Goal: Book appointment/travel/reservation

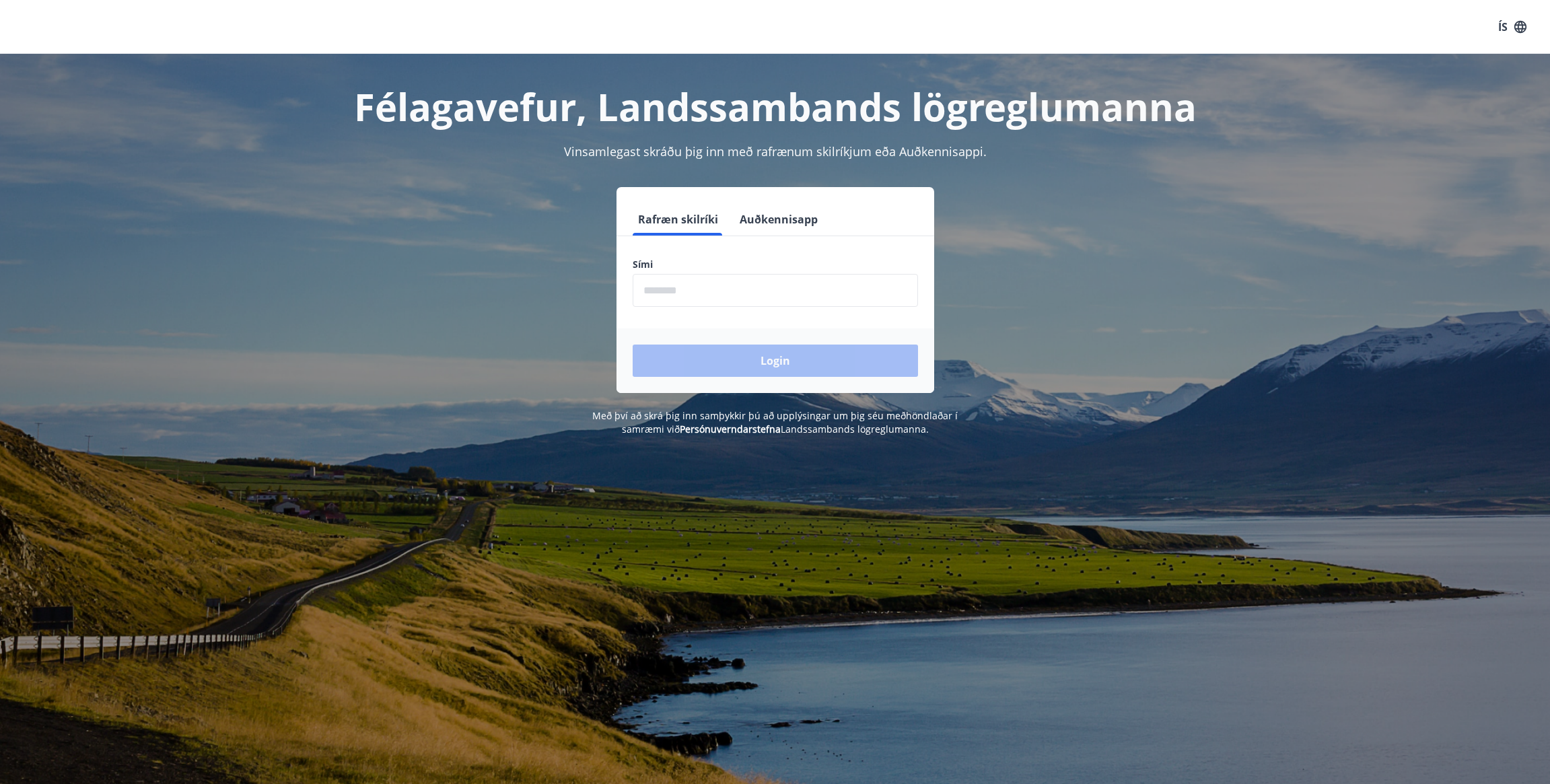
click at [664, 297] on input "phone" at bounding box center [776, 290] width 286 height 33
type input "********"
click at [764, 354] on button "Login" at bounding box center [776, 361] width 286 height 32
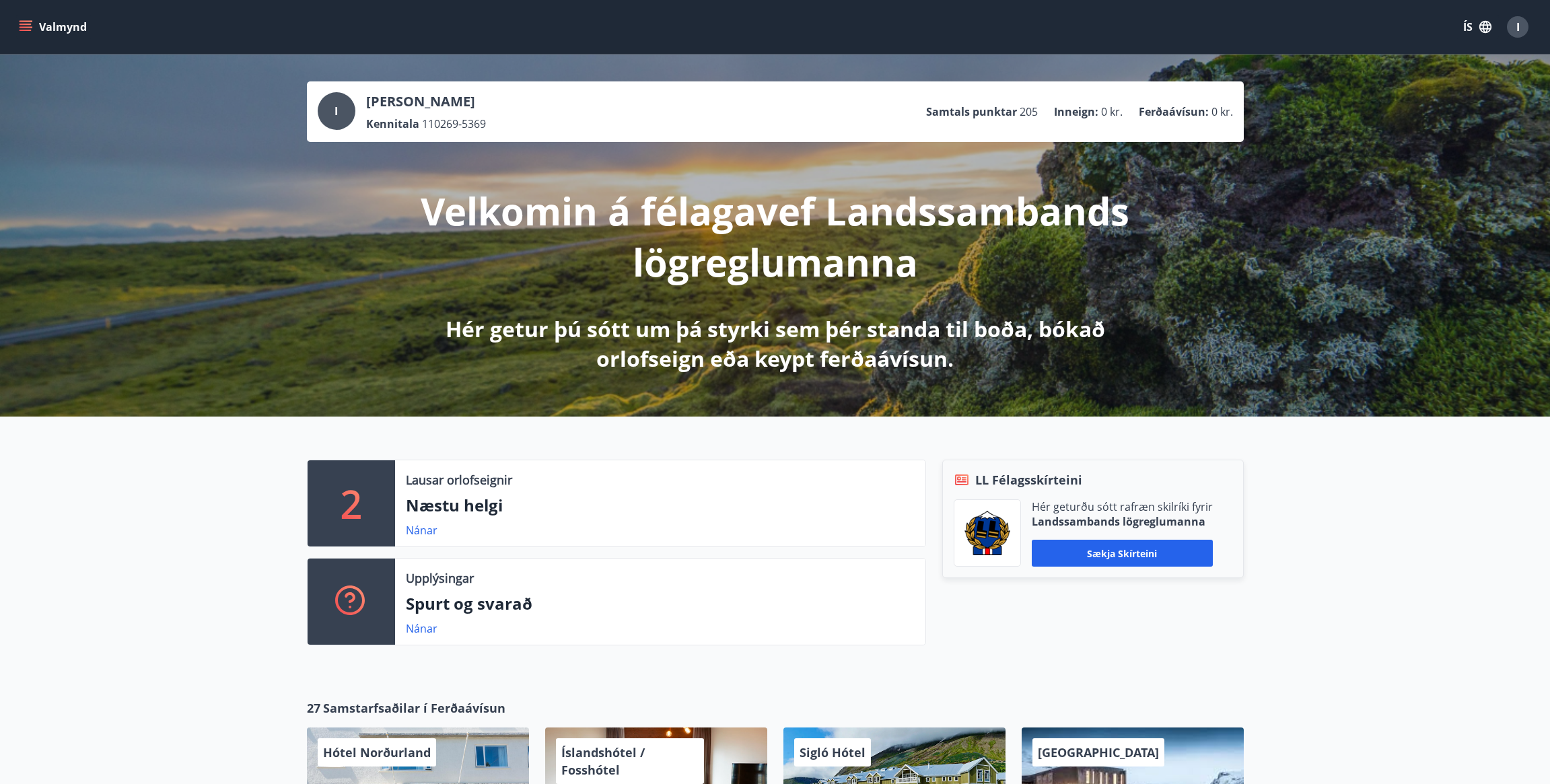
click at [29, 27] on icon "menu" at bounding box center [26, 27] width 14 height 2
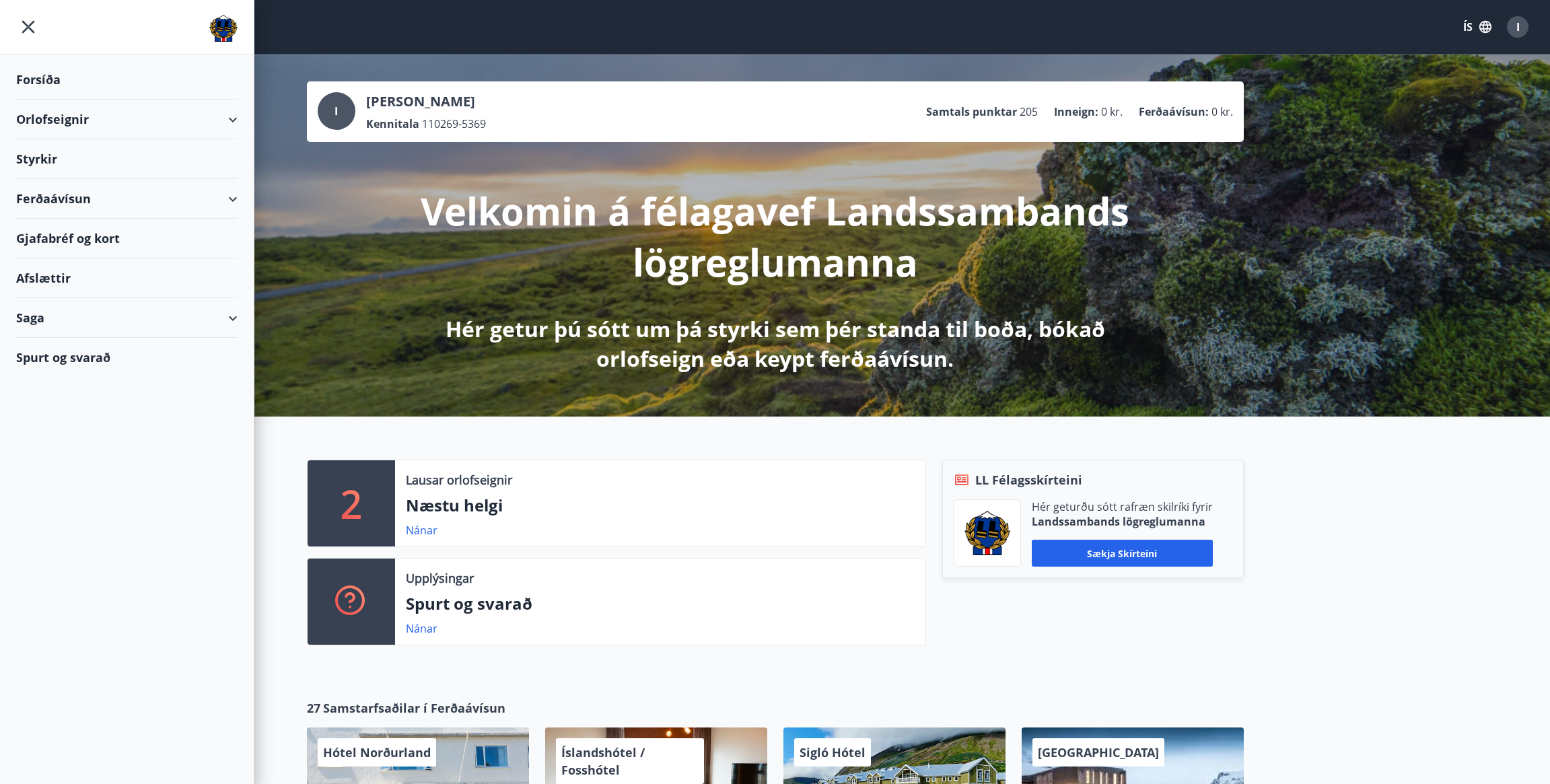
click at [65, 115] on div "Orlofseignir" at bounding box center [127, 119] width 221 height 40
click at [66, 150] on div "Framboð" at bounding box center [127, 153] width 200 height 28
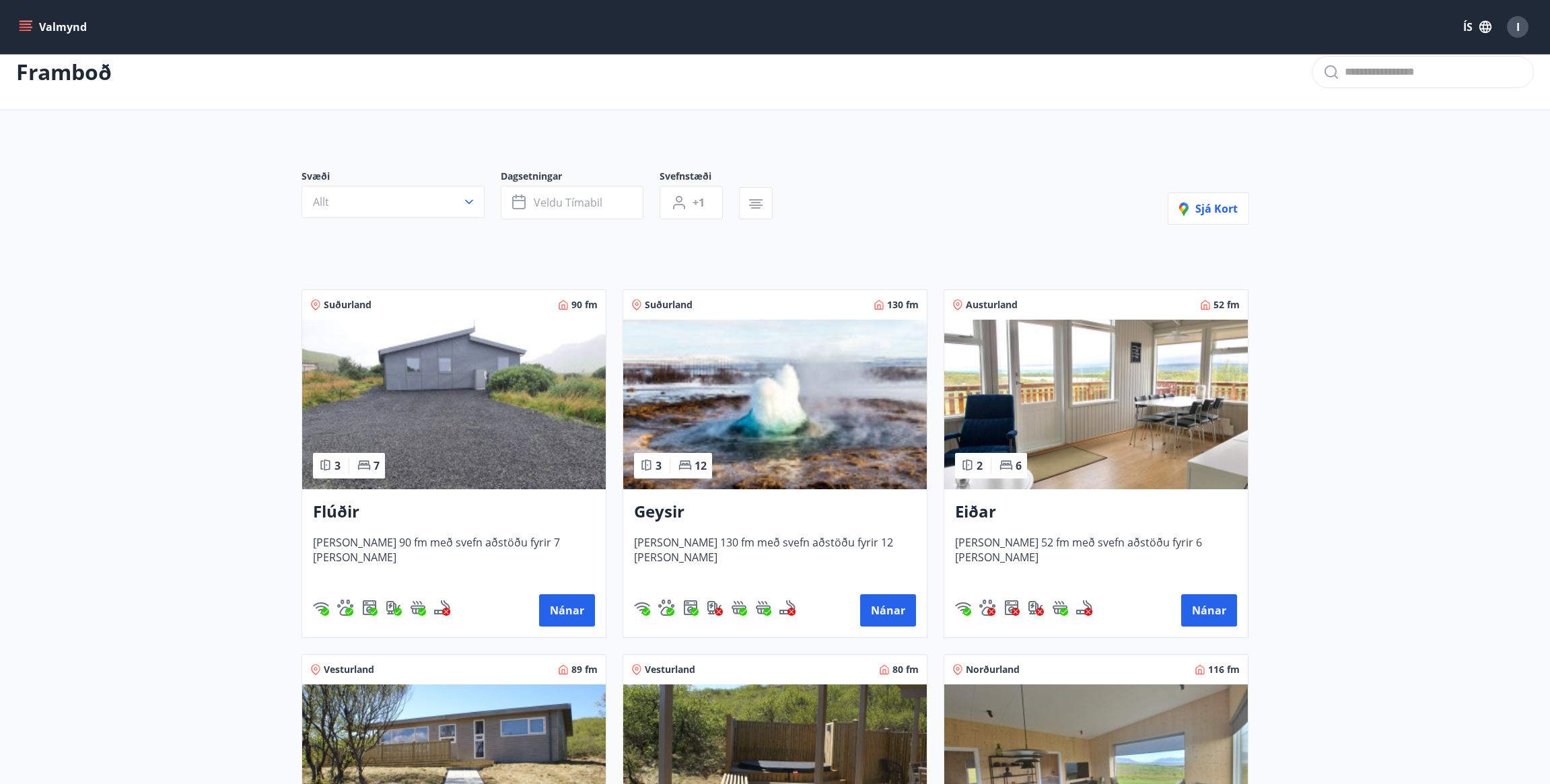
scroll to position [18, 0]
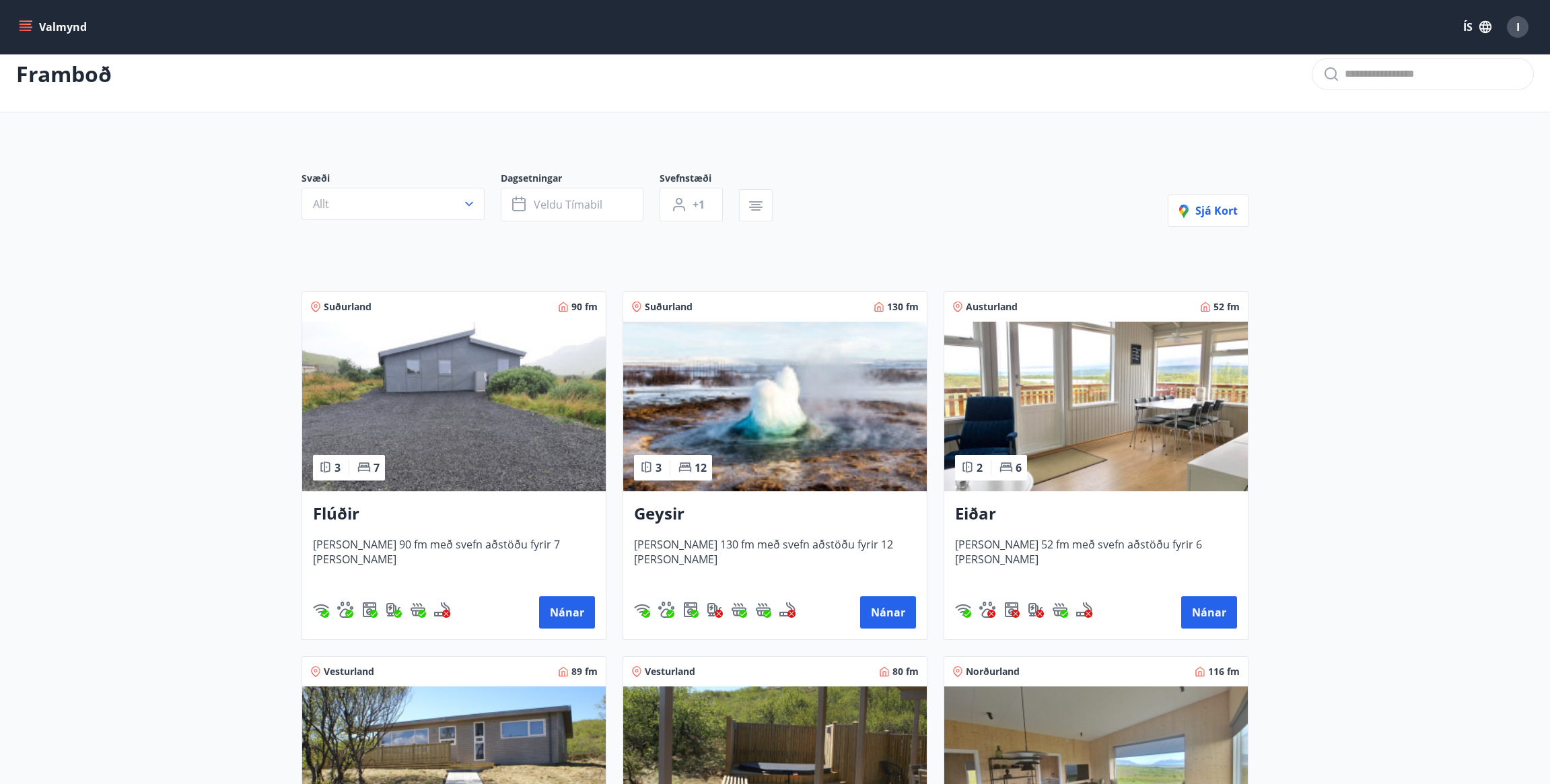
click at [480, 445] on img at bounding box center [453, 406] width 304 height 169
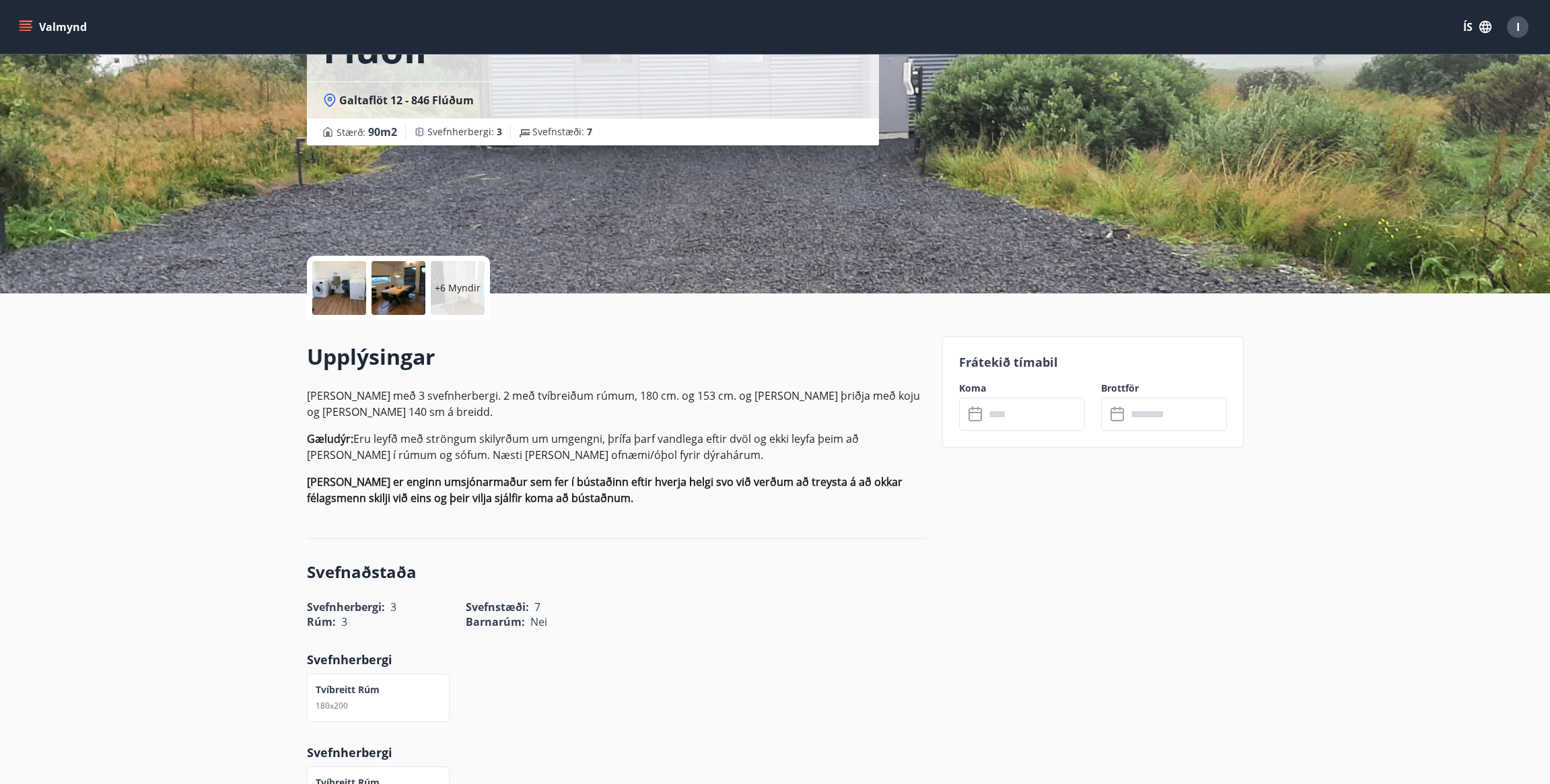
scroll to position [92, 0]
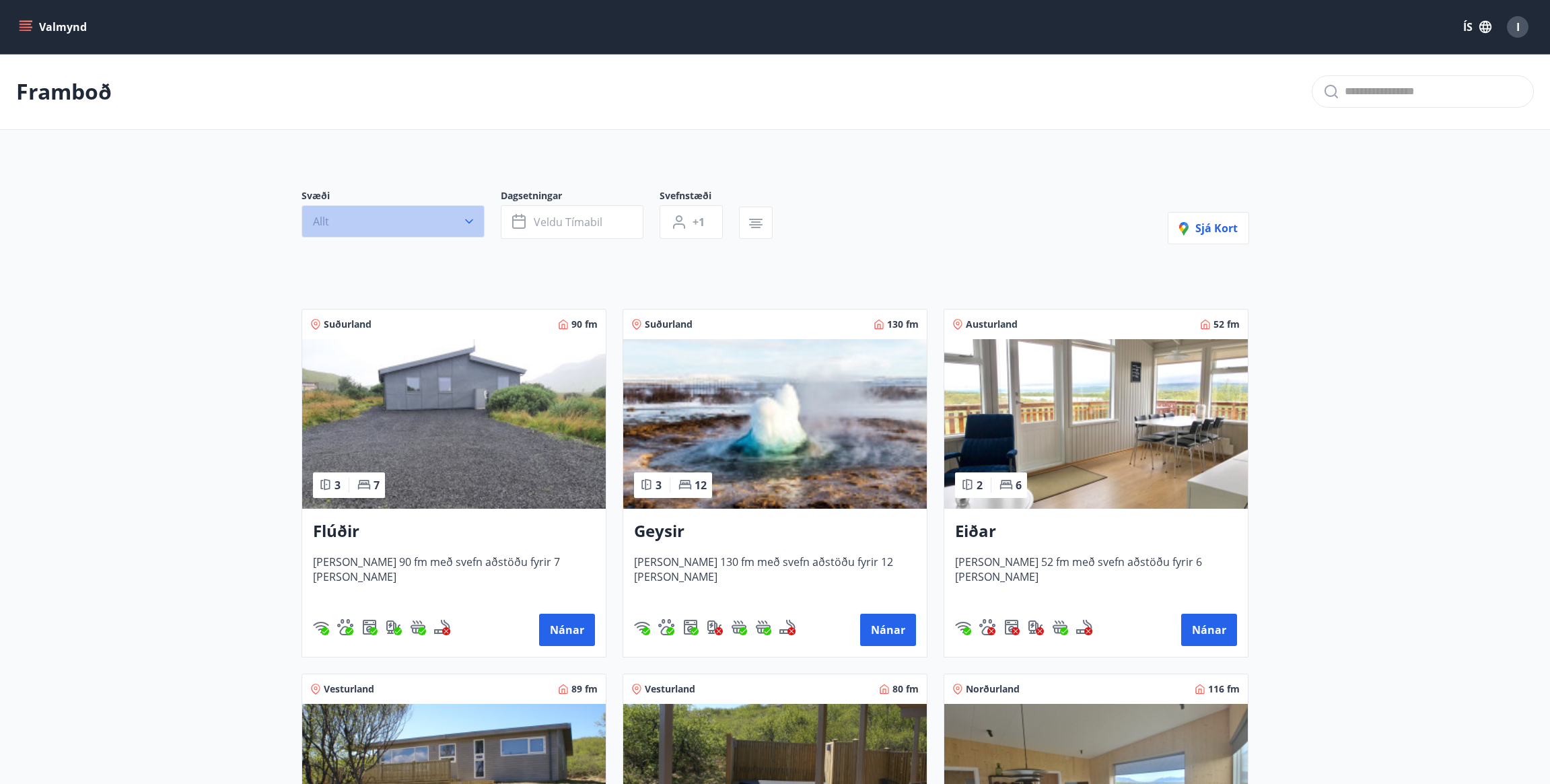
click at [467, 223] on icon "button" at bounding box center [470, 221] width 14 height 14
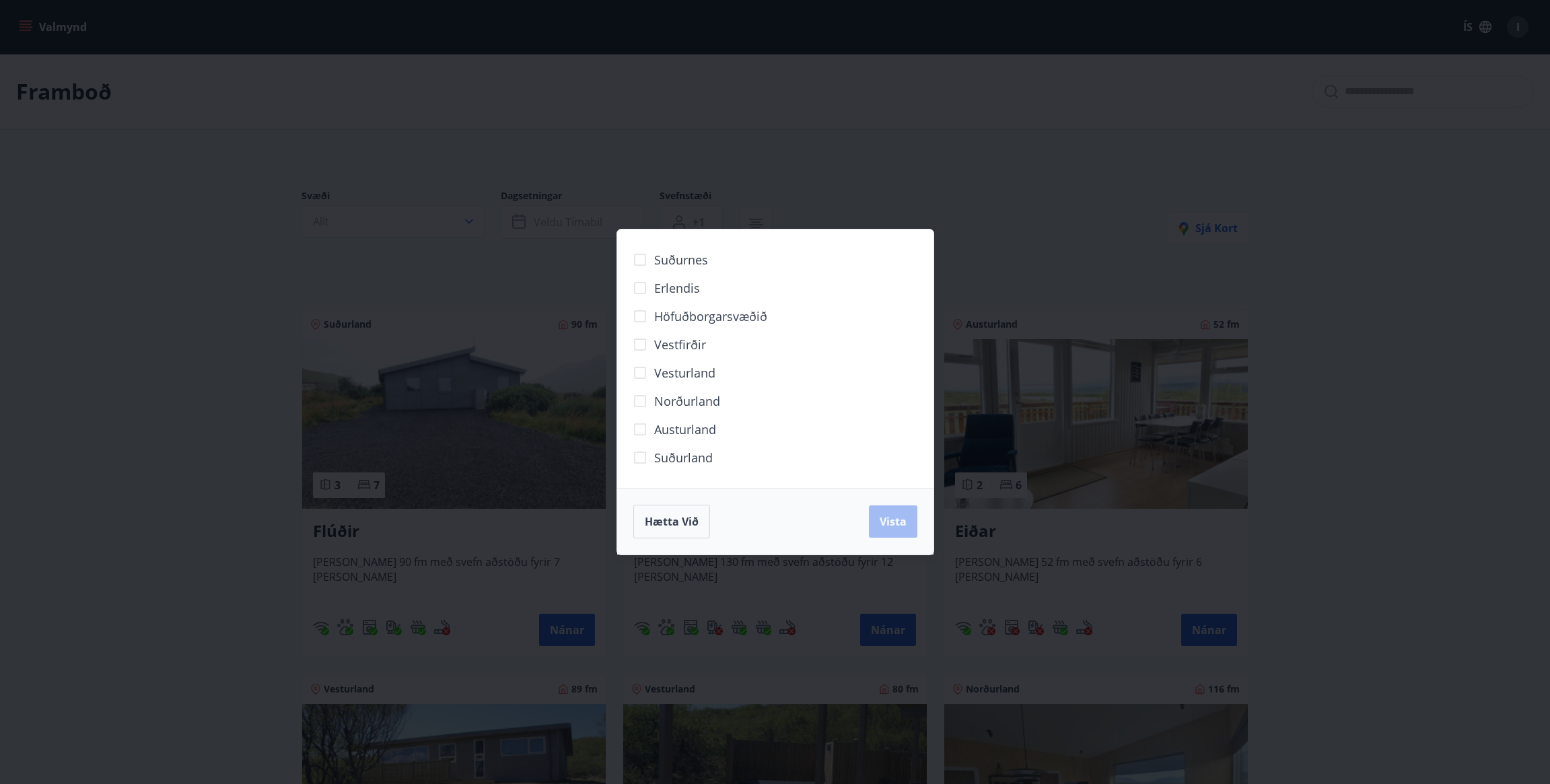
click at [994, 272] on div "Suðurnes Erlendis Höfuðborgarsvæðið Vestfirðir Vesturland Norðurland Austurland…" at bounding box center [775, 392] width 1550 height 784
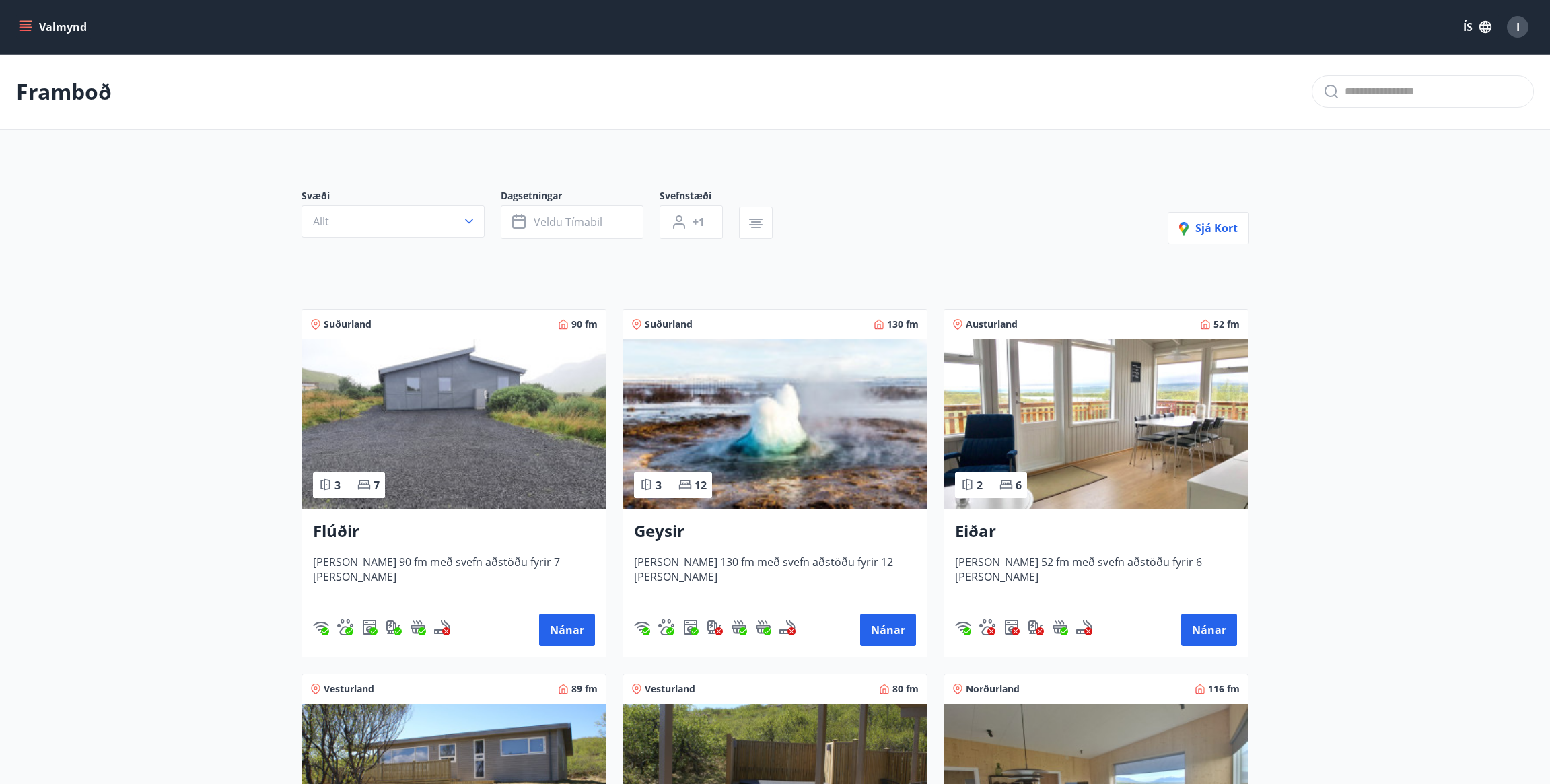
click at [27, 22] on icon "menu" at bounding box center [26, 27] width 14 height 14
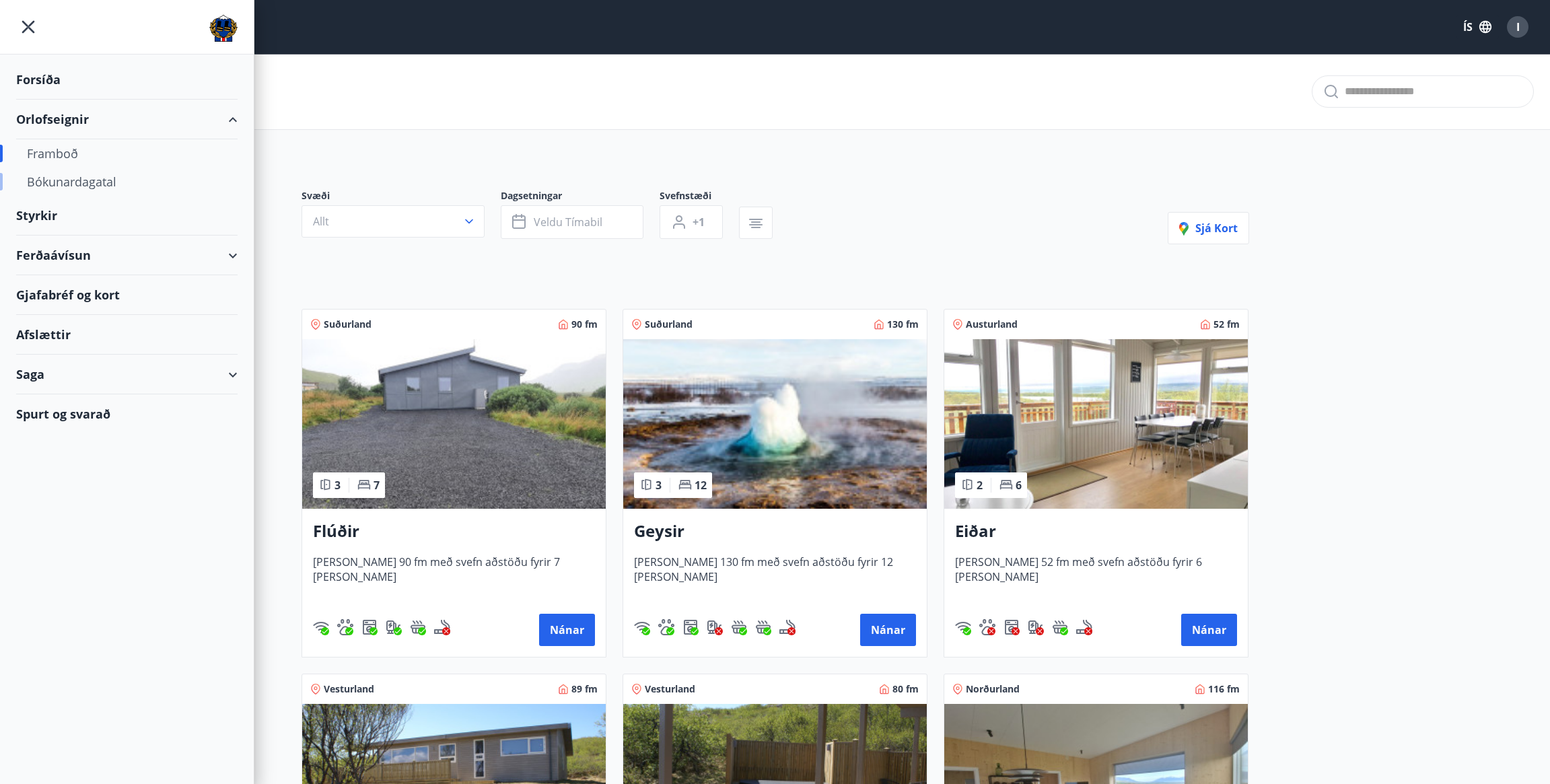
click at [105, 185] on div "Bókunardagatal" at bounding box center [127, 181] width 200 height 28
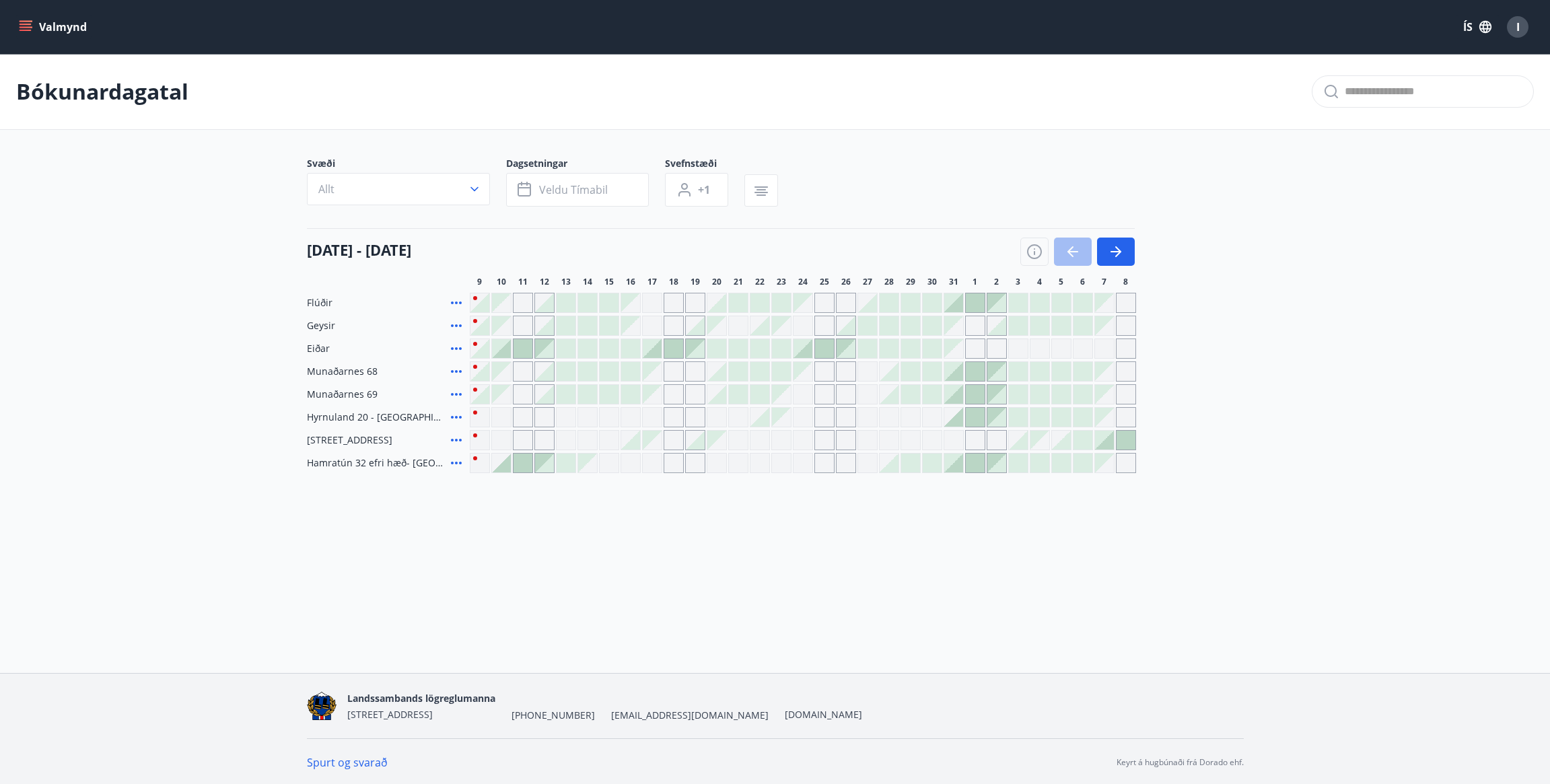
scroll to position [2, 0]
drag, startPoint x: 821, startPoint y: 304, endPoint x: 411, endPoint y: 285, distance: 410.4
click at [821, 304] on div "Gráir dagar eru ekki bókanlegir" at bounding box center [824, 301] width 20 height 20
click at [972, 302] on div at bounding box center [976, 301] width 19 height 19
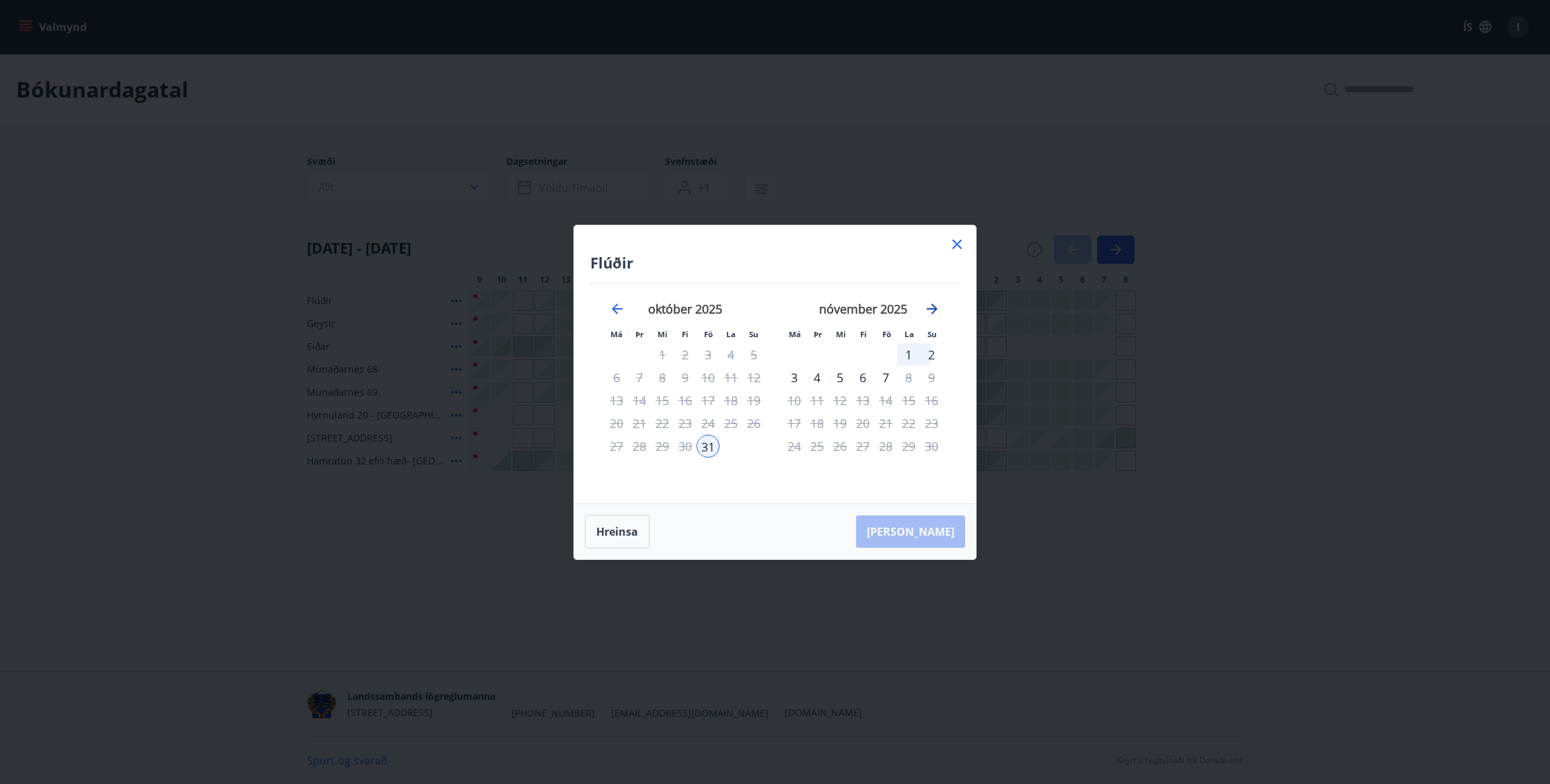
click at [934, 310] on icon "Move forward to switch to the next month." at bounding box center [932, 309] width 16 height 16
click at [937, 310] on icon "Move forward to switch to the next month." at bounding box center [932, 309] width 11 height 11
click at [959, 248] on icon at bounding box center [957, 244] width 16 height 16
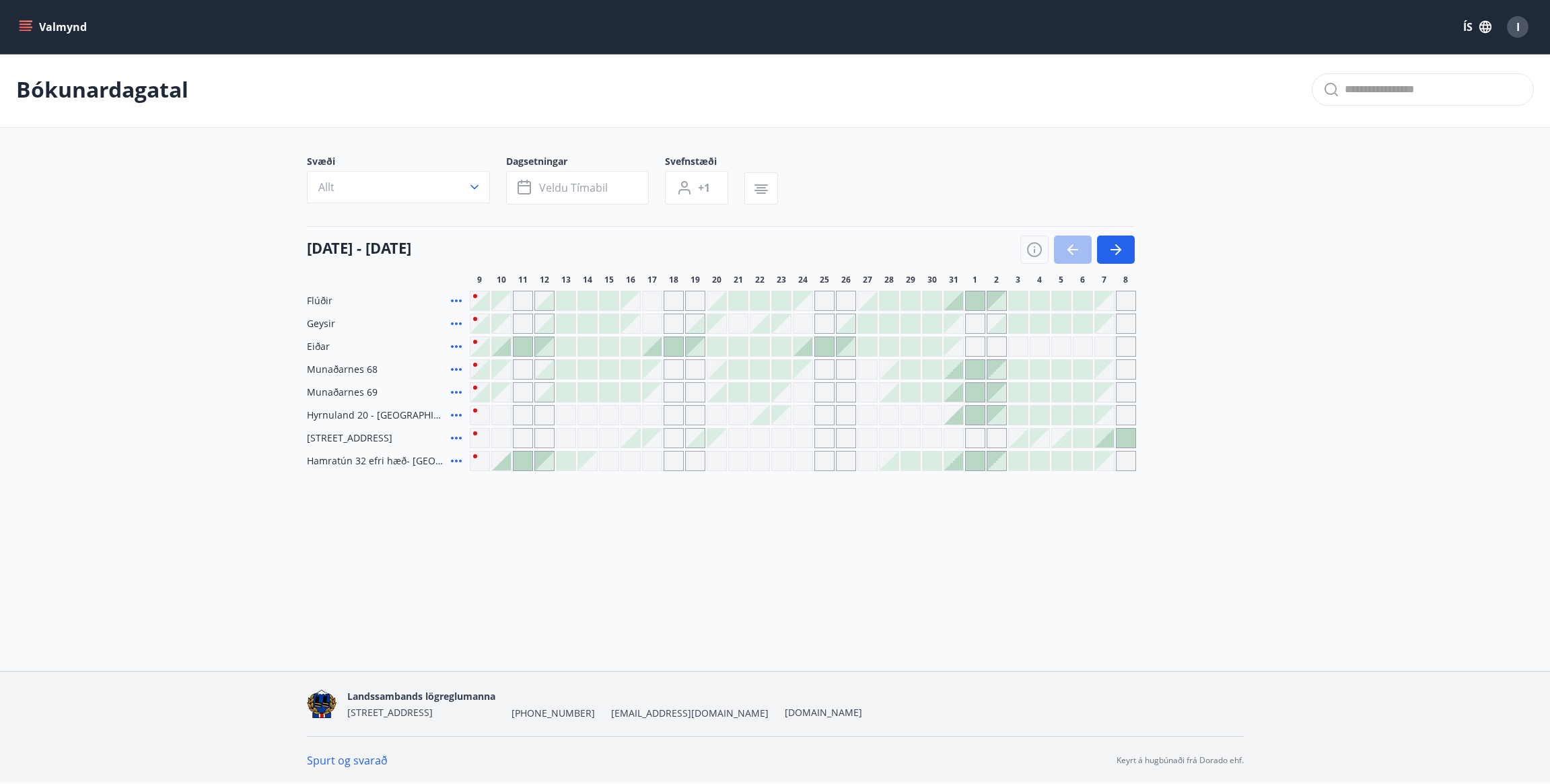
click at [458, 302] on icon at bounding box center [456, 300] width 16 height 16
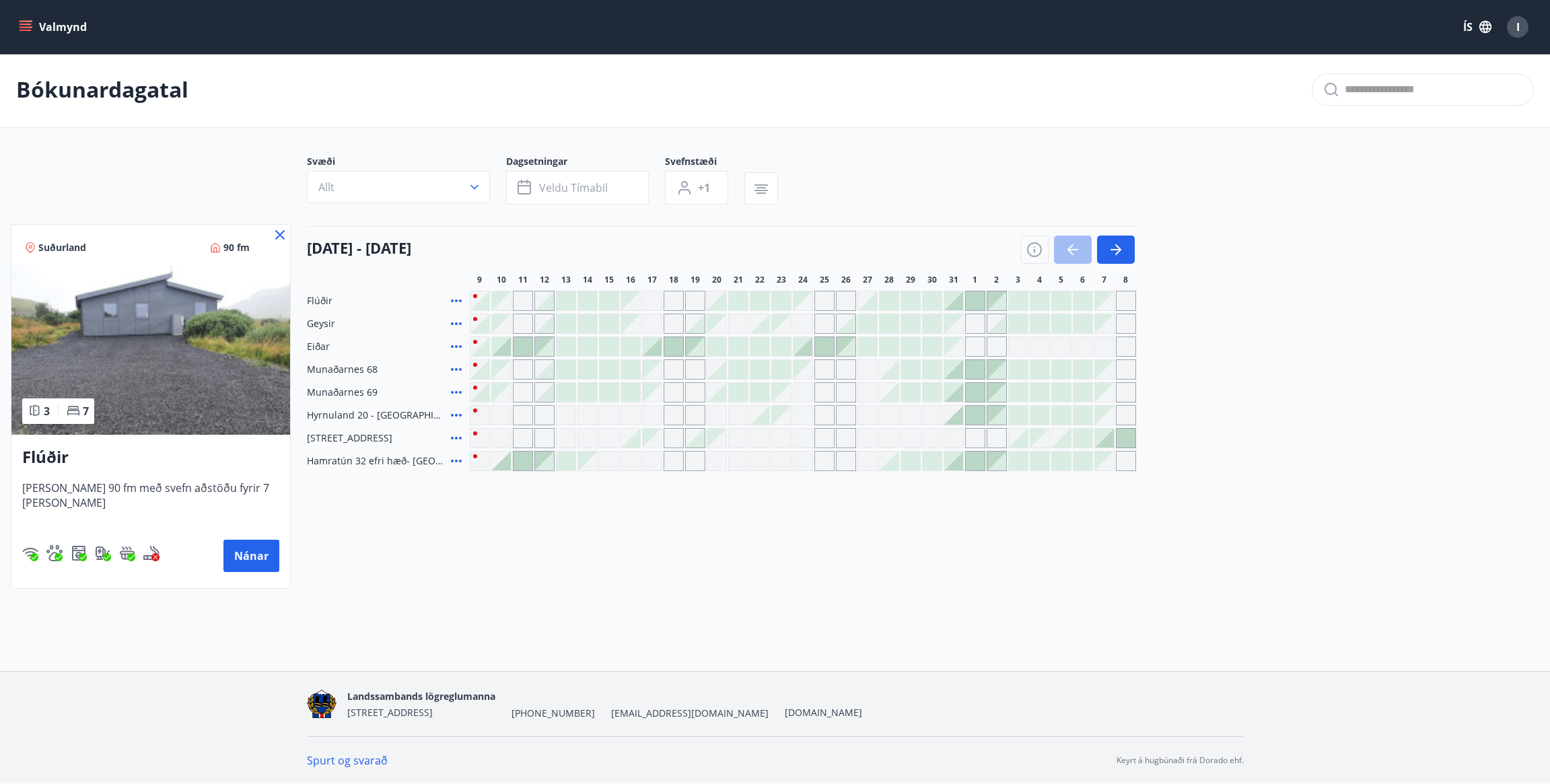
click at [321, 325] on div at bounding box center [775, 392] width 1550 height 784
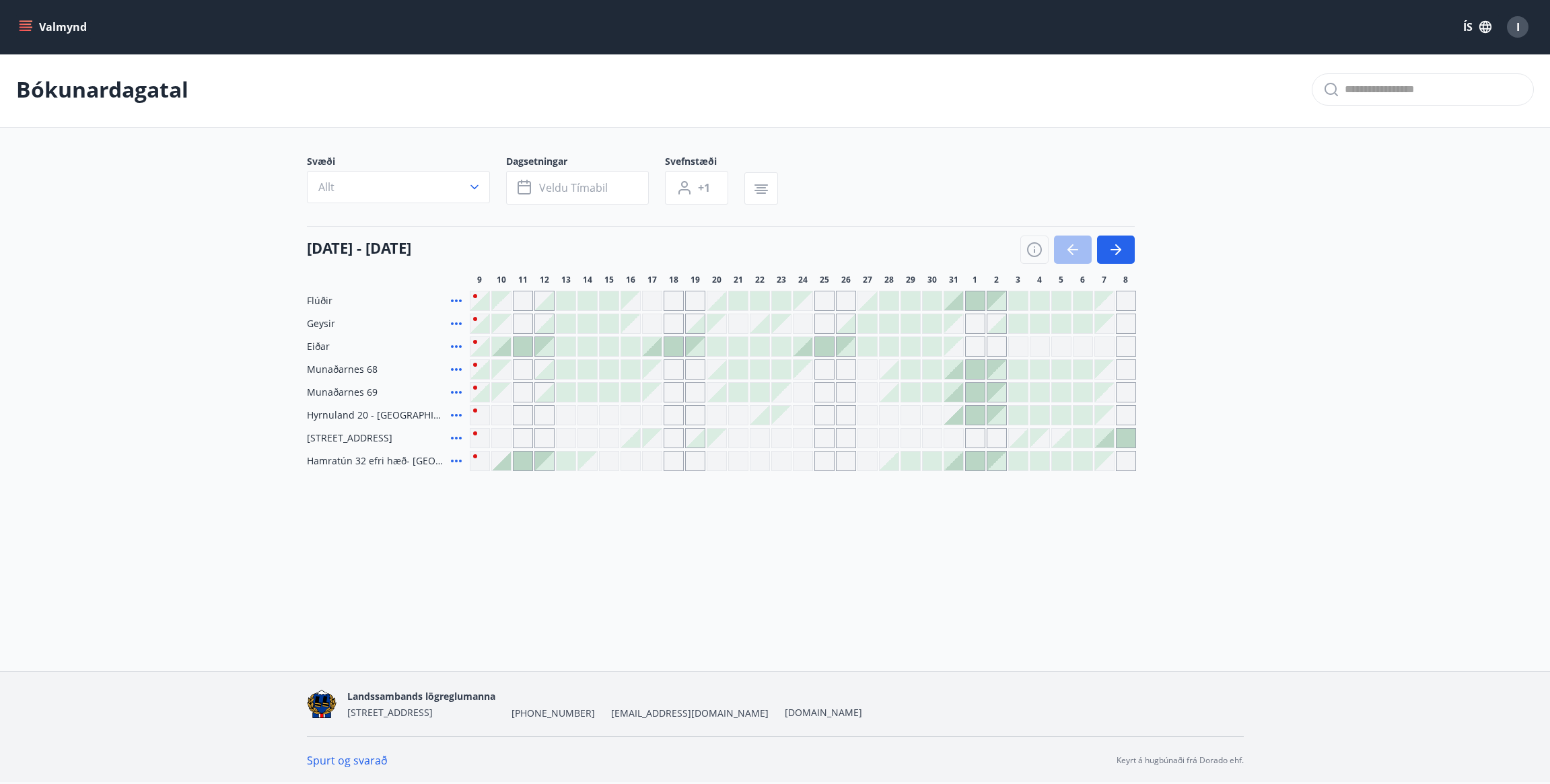
click at [320, 326] on span "Geysir" at bounding box center [321, 324] width 28 height 14
click at [977, 327] on div "Gráir dagar eru ekki bókanlegir" at bounding box center [976, 324] width 20 height 20
click at [1113, 253] on icon "button" at bounding box center [1115, 249] width 16 height 16
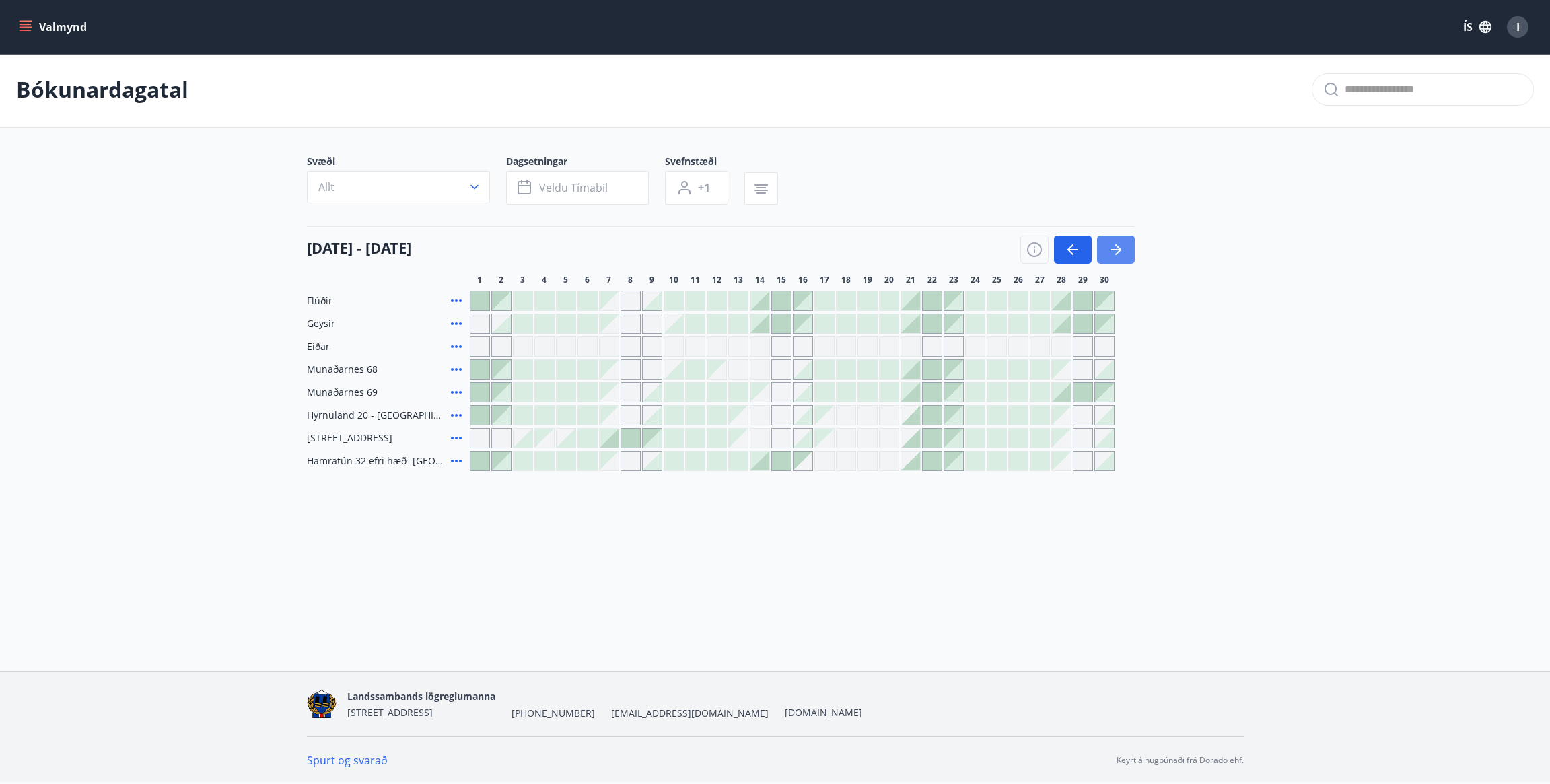
click at [1113, 248] on icon "button" at bounding box center [1115, 249] width 16 height 16
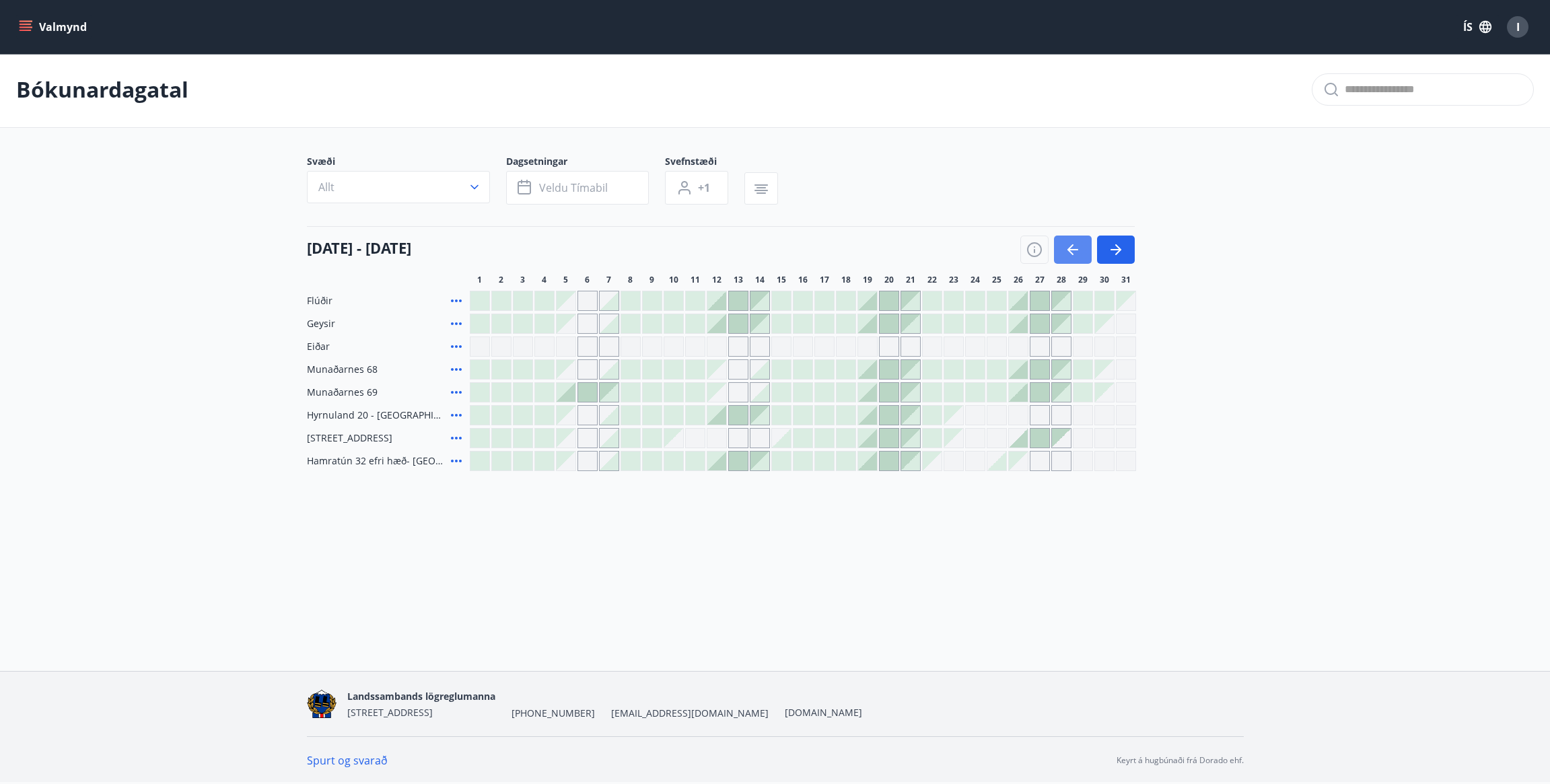
click at [1074, 253] on icon "button" at bounding box center [1073, 249] width 16 height 16
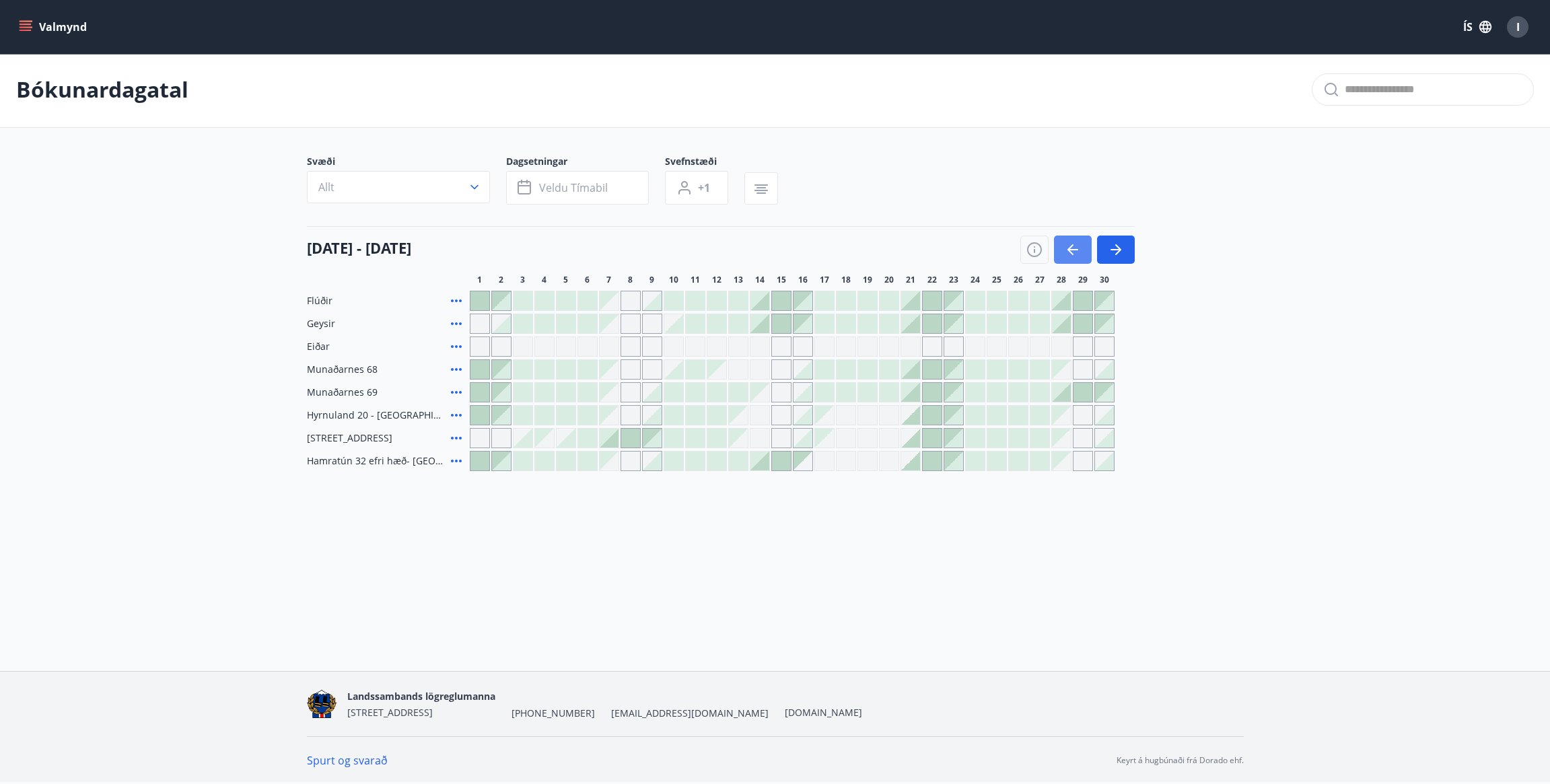
click at [1074, 249] on icon "button" at bounding box center [1073, 250] width 11 height 2
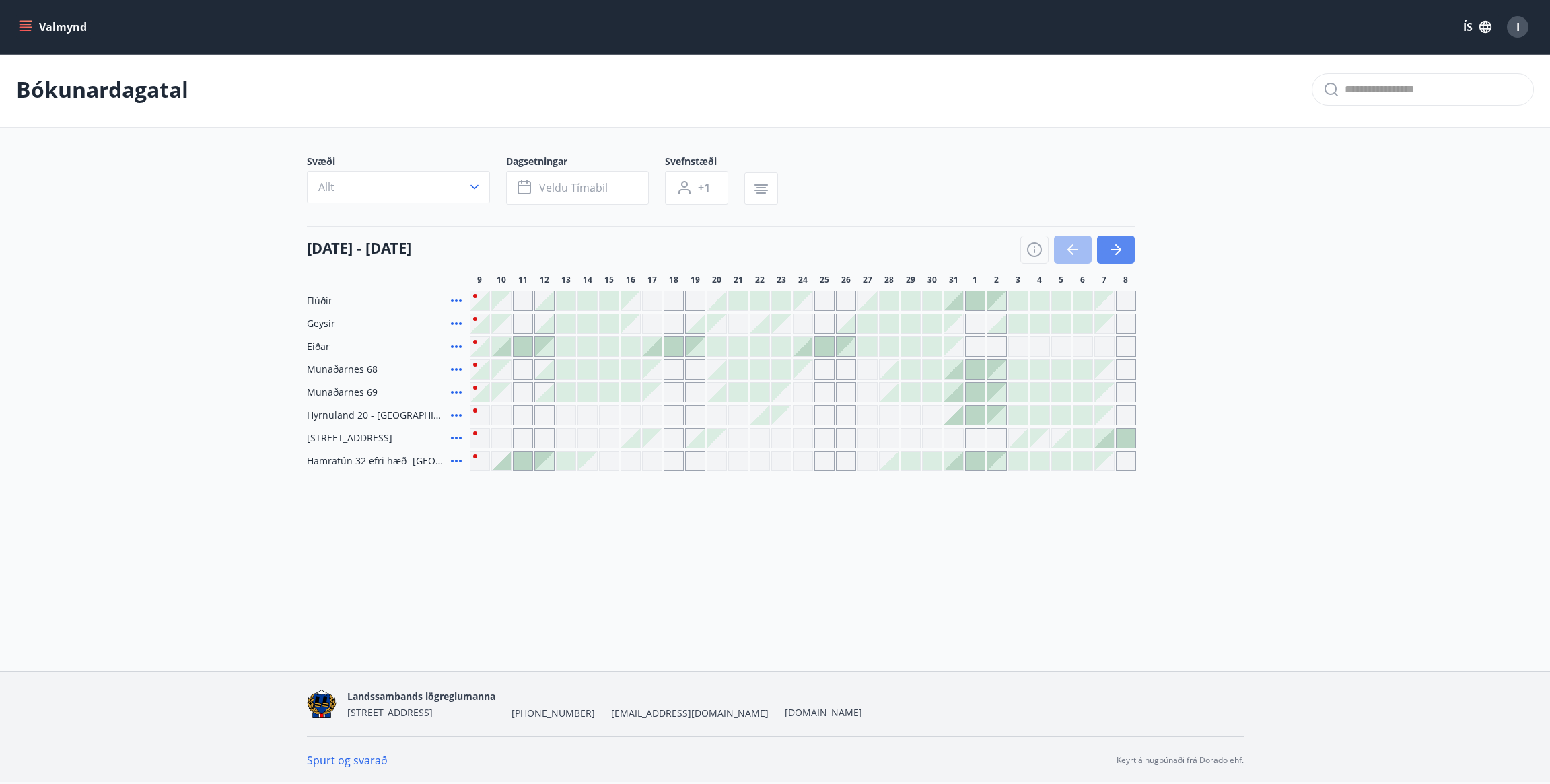
click at [1119, 250] on icon "button" at bounding box center [1118, 249] width 6 height 11
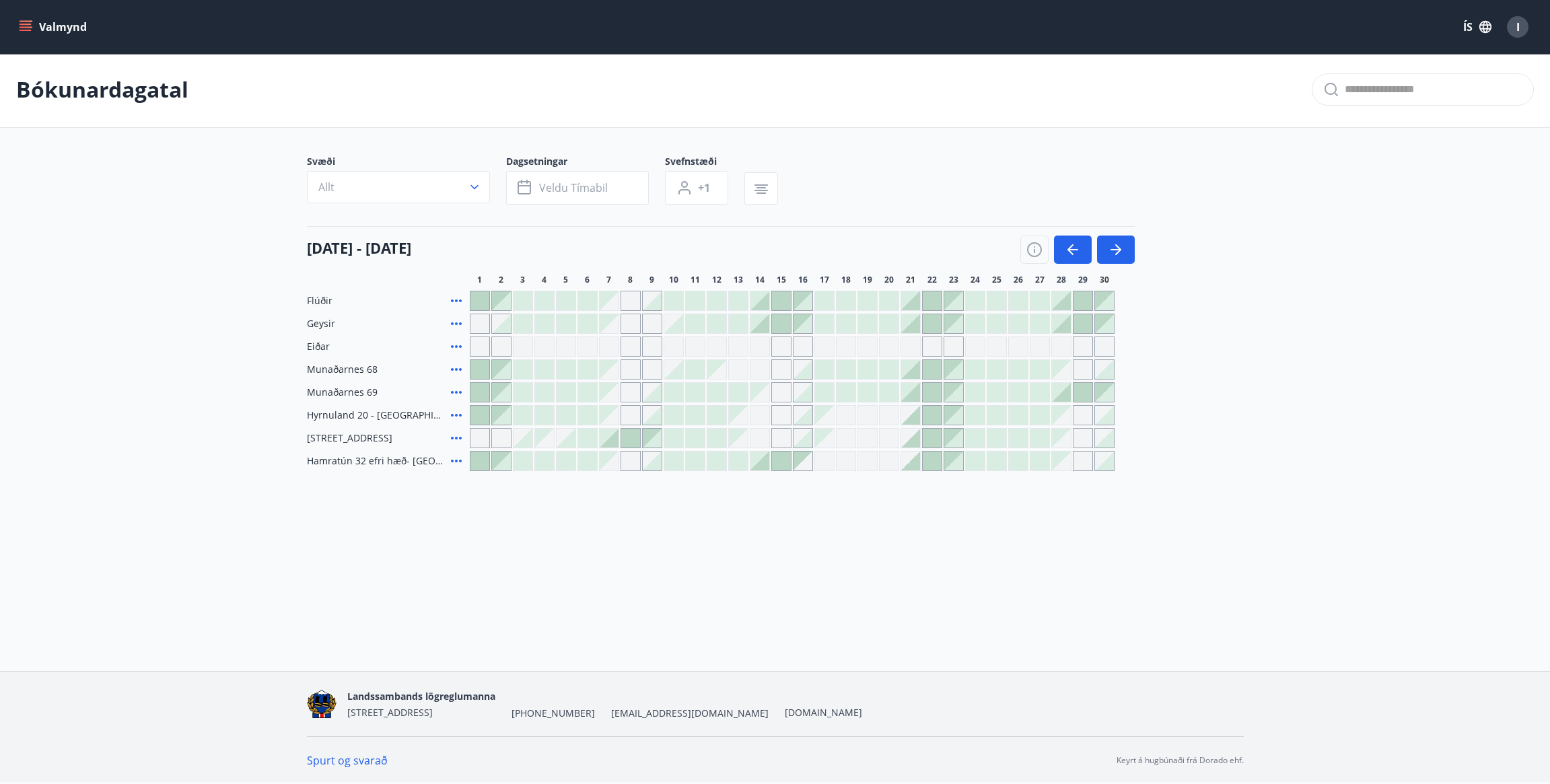
click at [937, 301] on div at bounding box center [932, 301] width 19 height 19
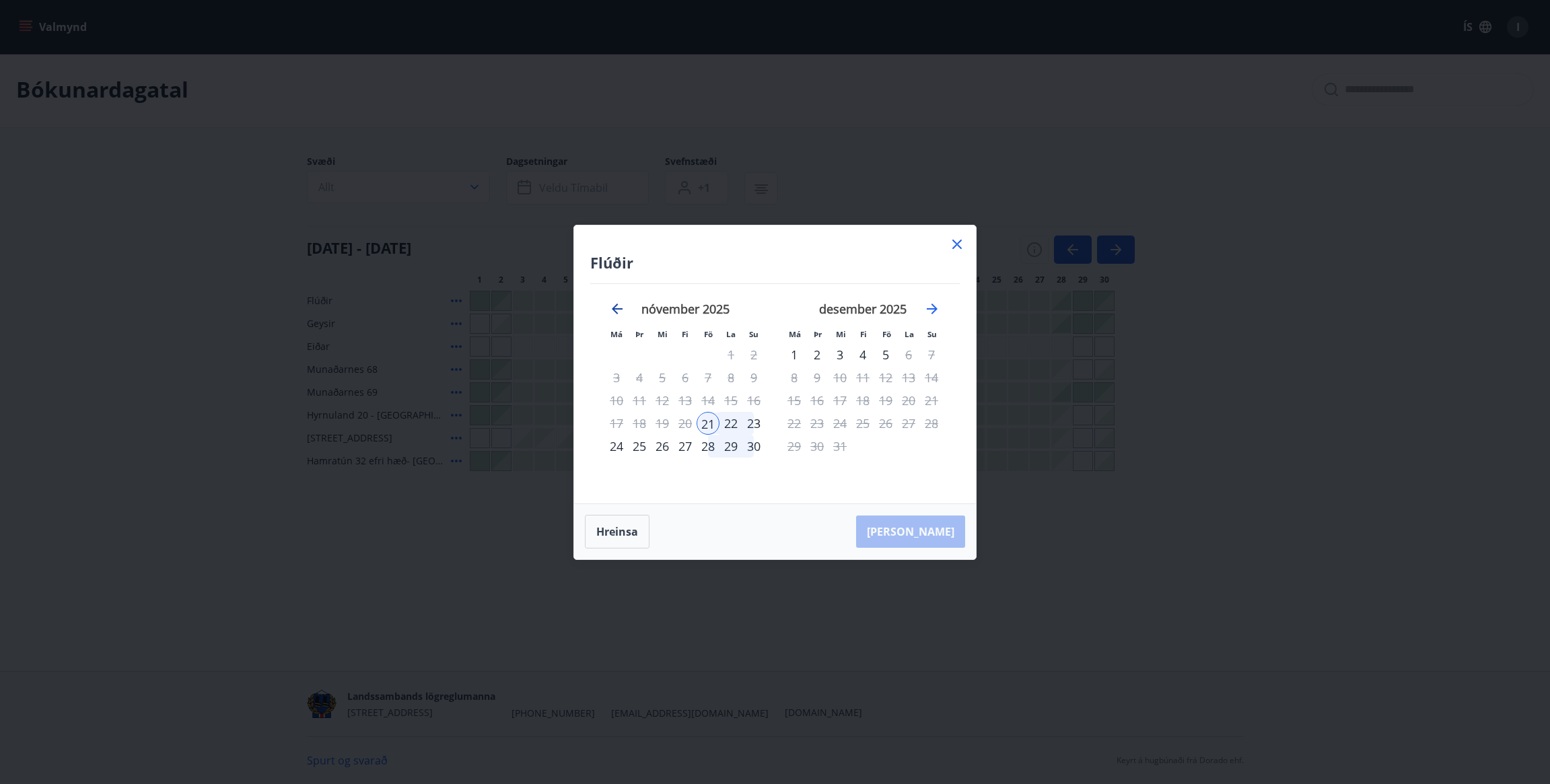
click at [621, 309] on icon "Move backward to switch to the previous month." at bounding box center [617, 309] width 16 height 16
click at [890, 423] on div "21" at bounding box center [886, 423] width 23 height 23
click at [911, 424] on div "22" at bounding box center [909, 423] width 23 height 23
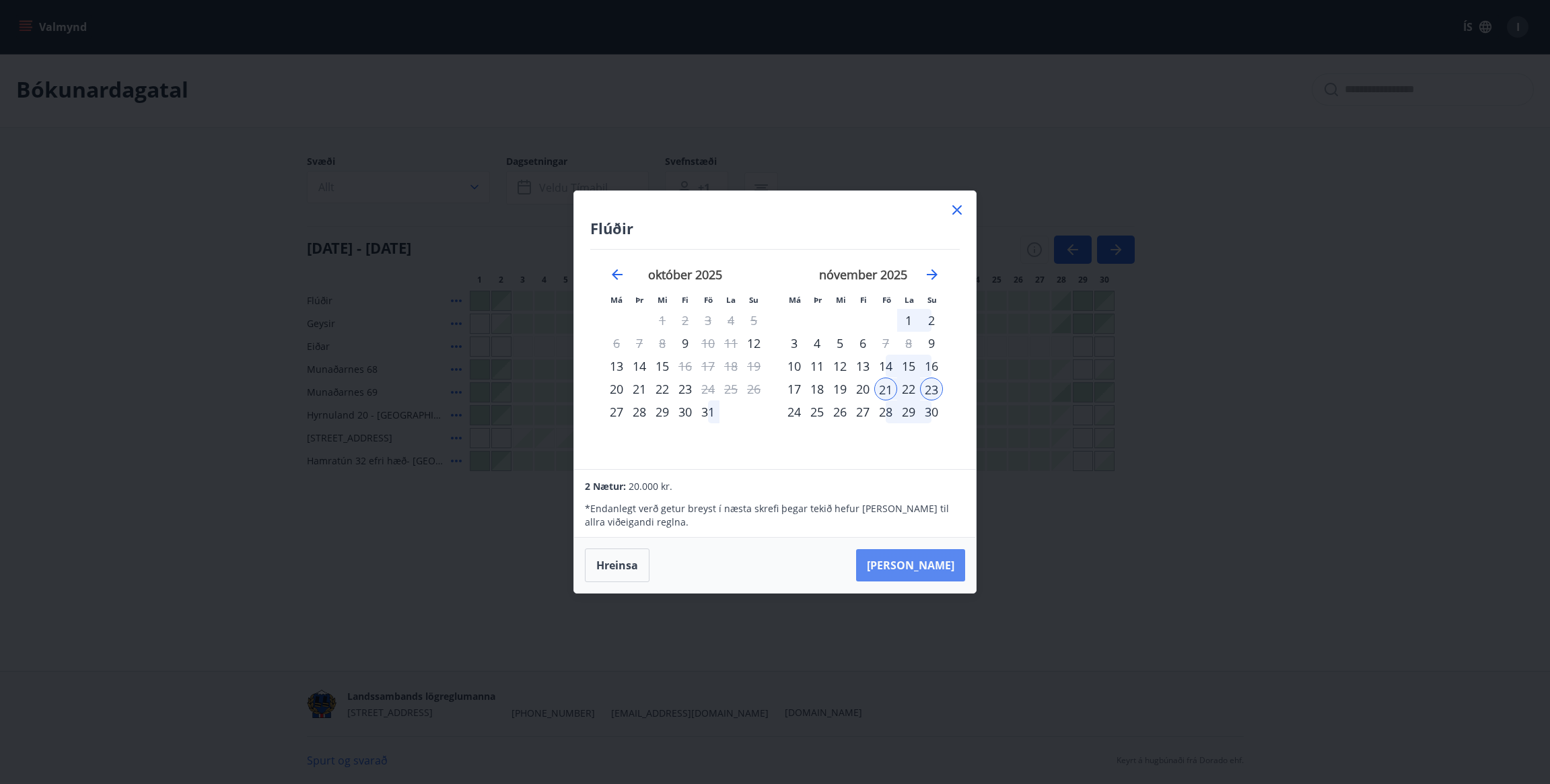
click at [943, 559] on button "Taka Frá" at bounding box center [911, 565] width 109 height 32
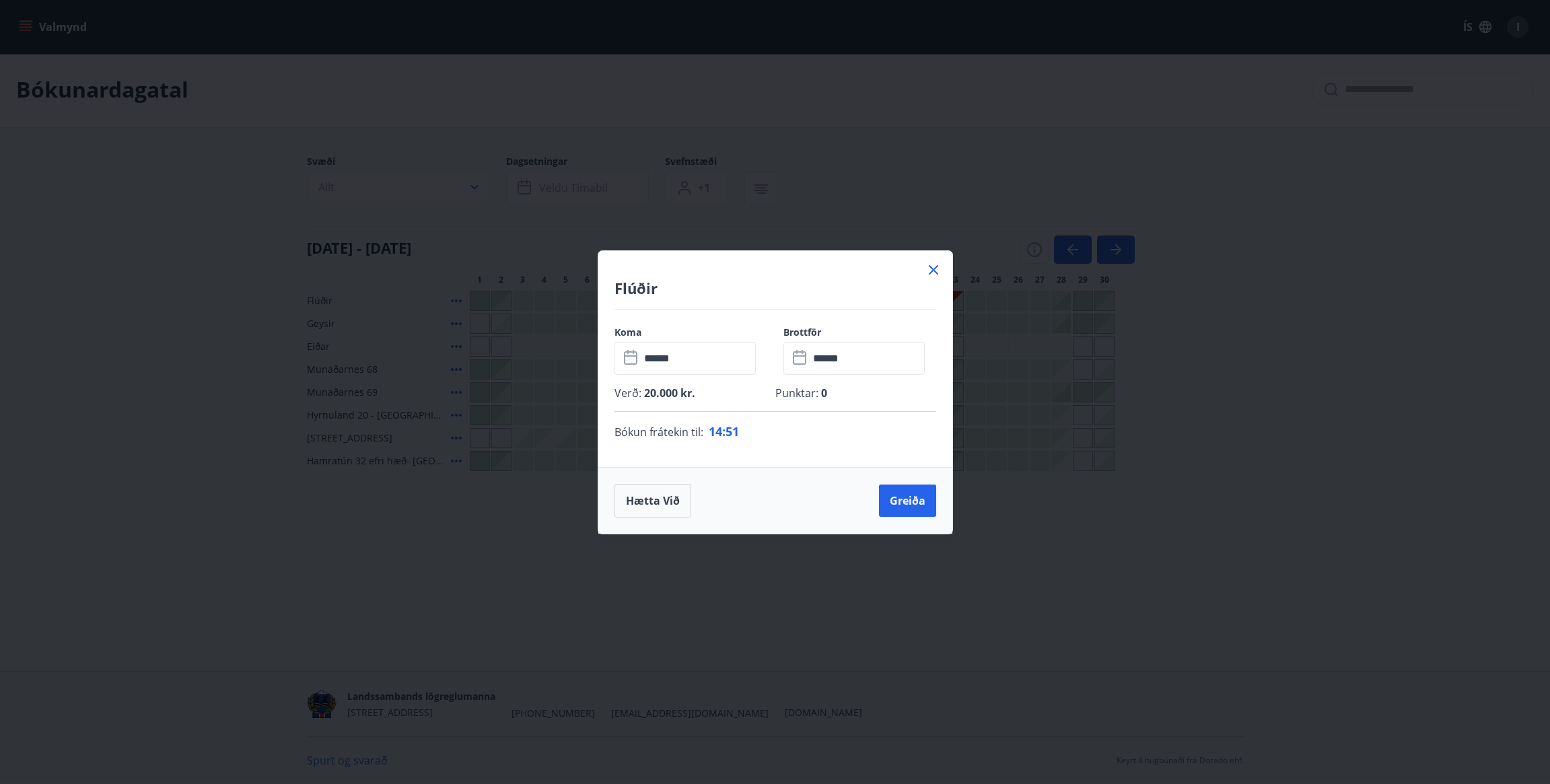
click at [934, 270] on icon at bounding box center [933, 270] width 9 height 9
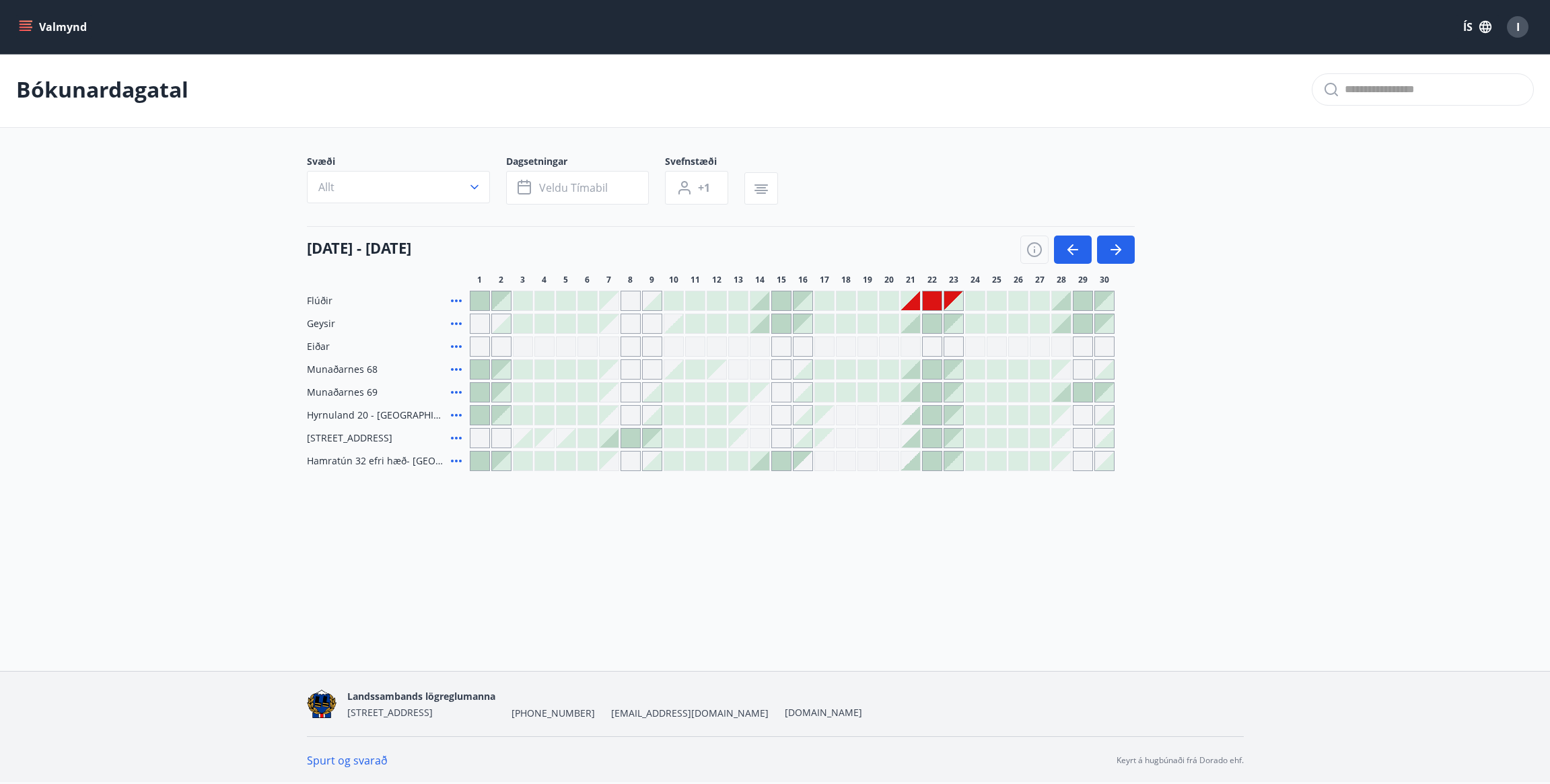
click at [322, 301] on span "Flúðir" at bounding box center [320, 301] width 26 height 14
